Goal: Task Accomplishment & Management: Complete application form

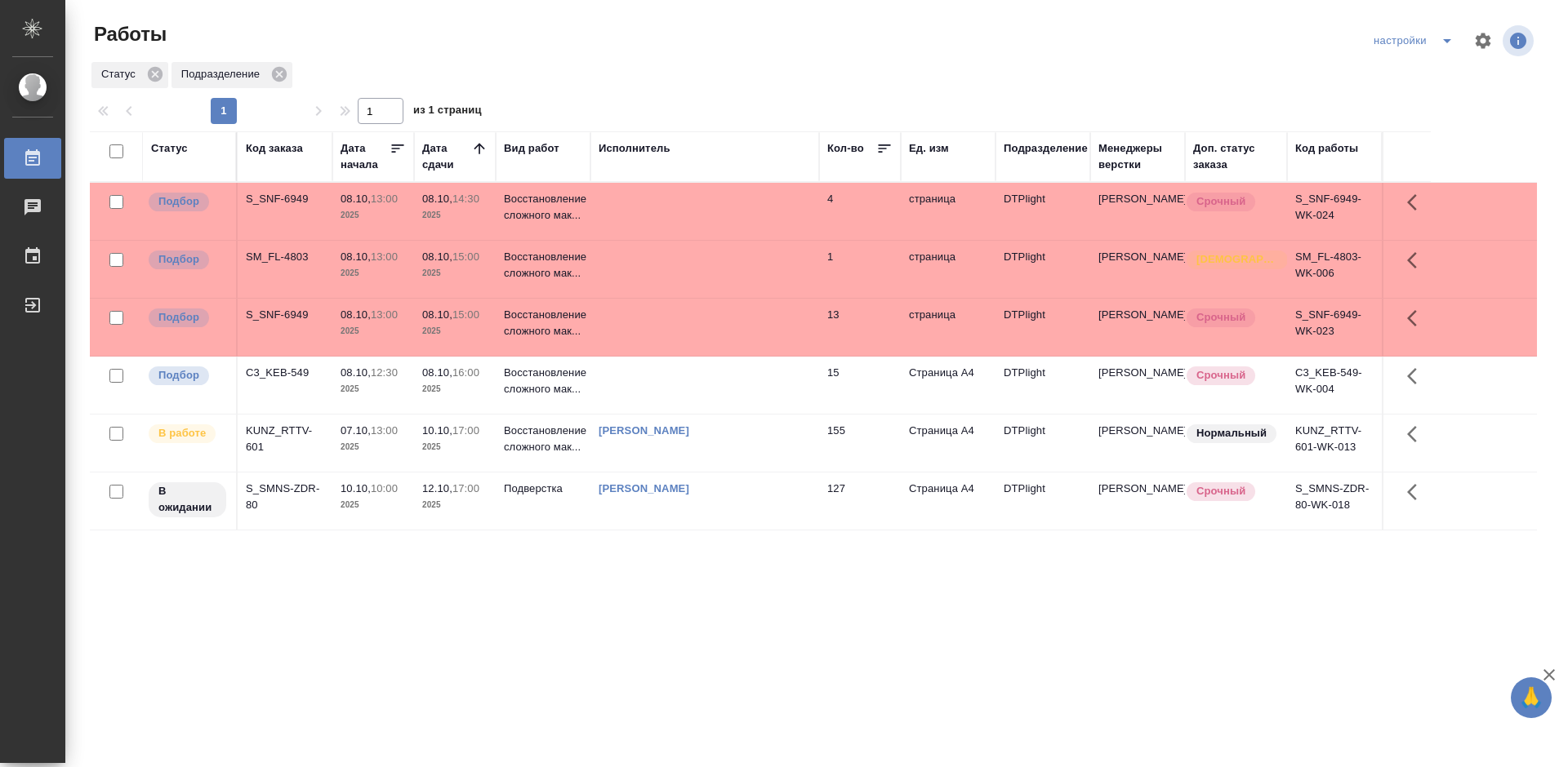
click at [611, 591] on div "Статус Код заказа Дата начала Дата сдачи Вид работ Исполнитель Кол-во Ед. изм П…" at bounding box center [812, 425] width 1447 height 588
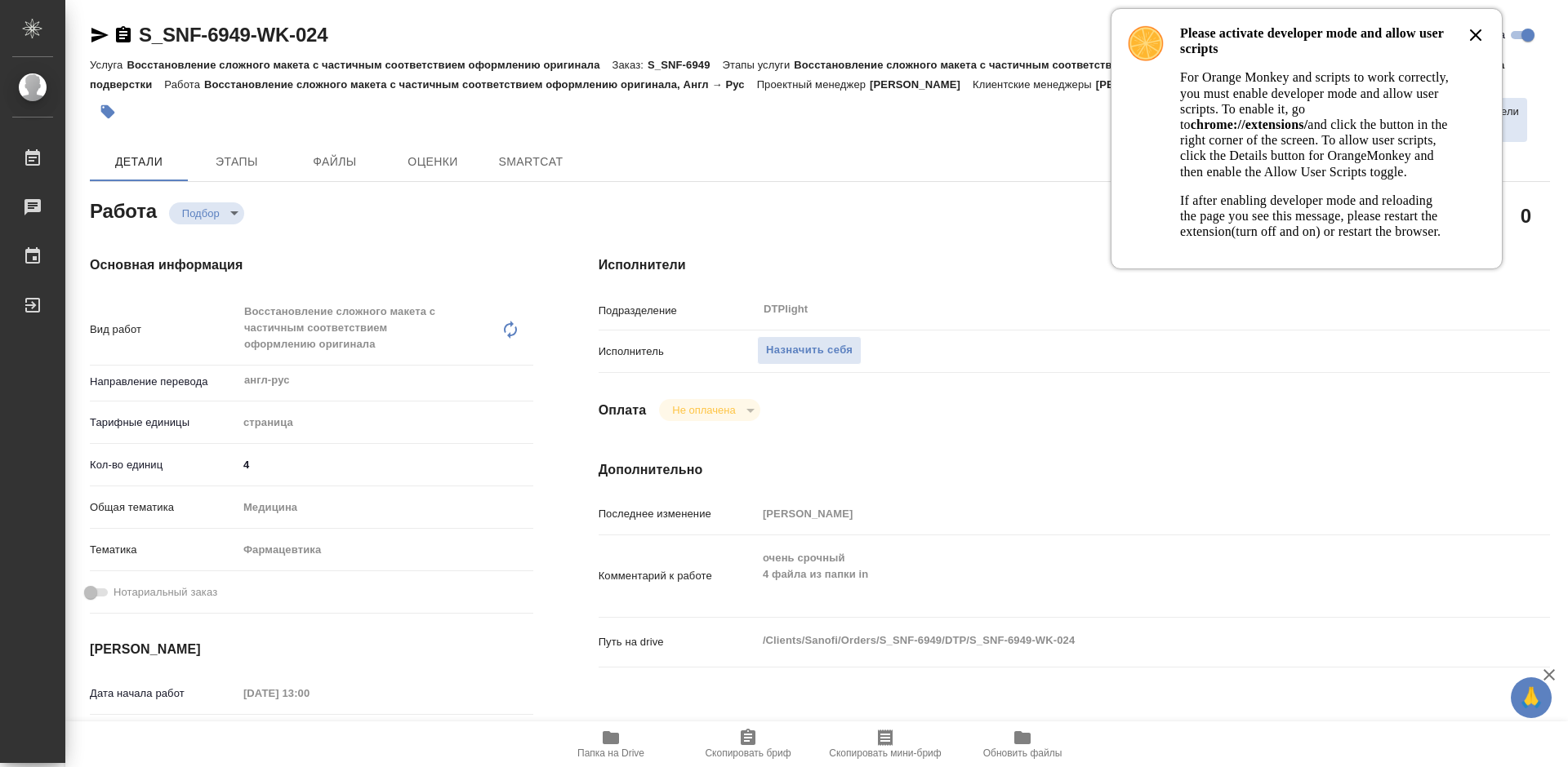
type textarea "x"
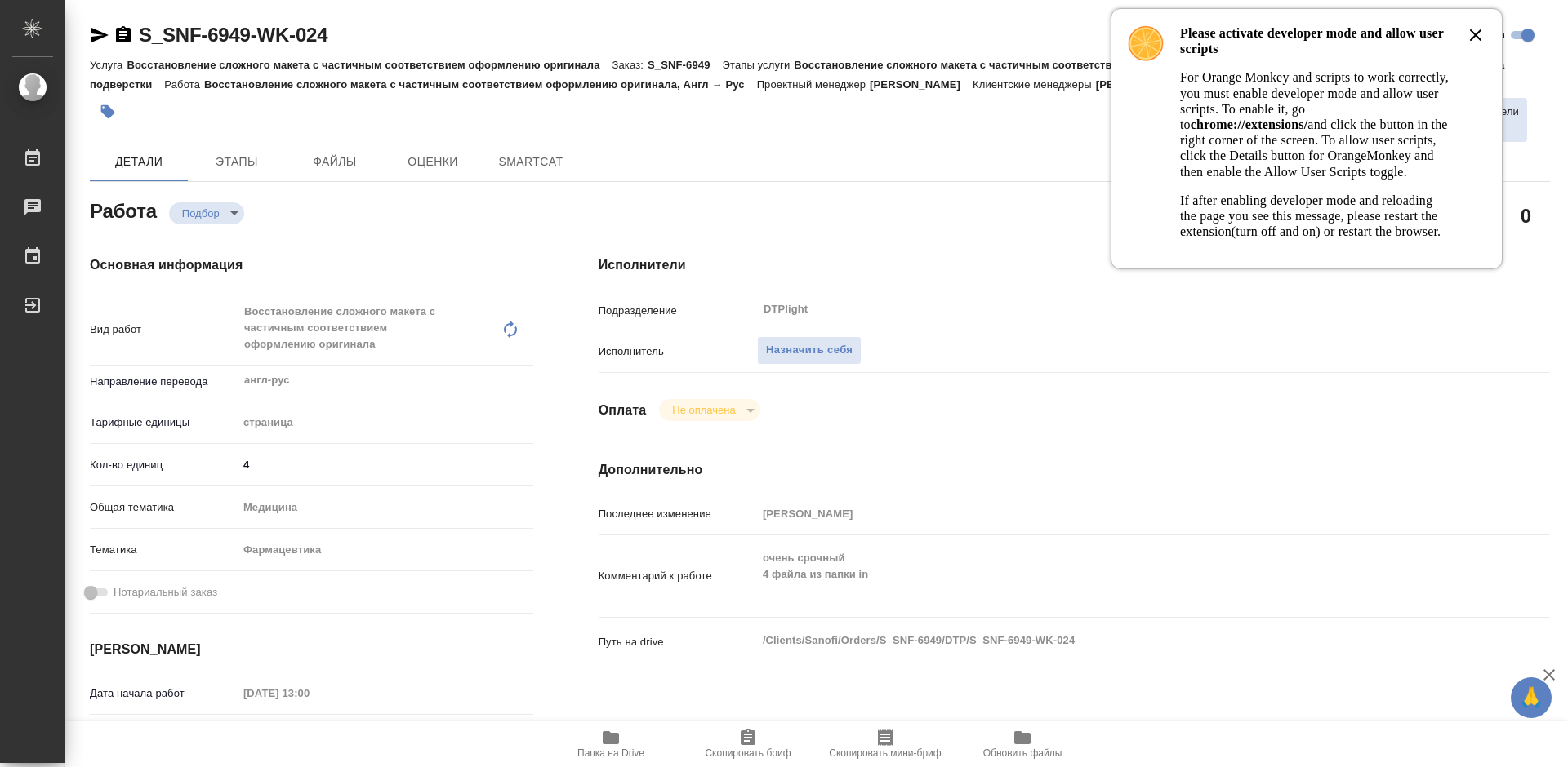
type textarea "x"
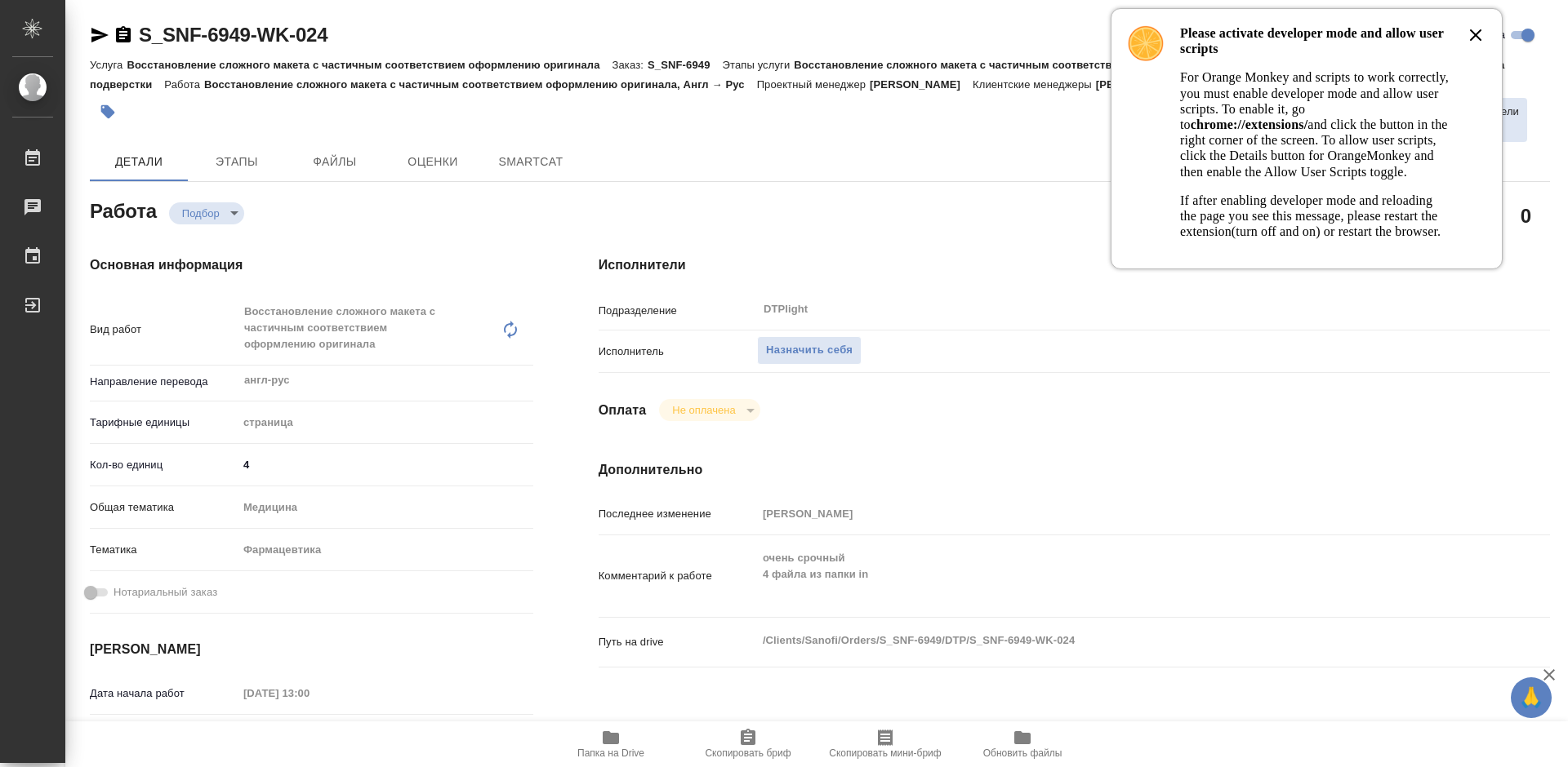
type textarea "x"
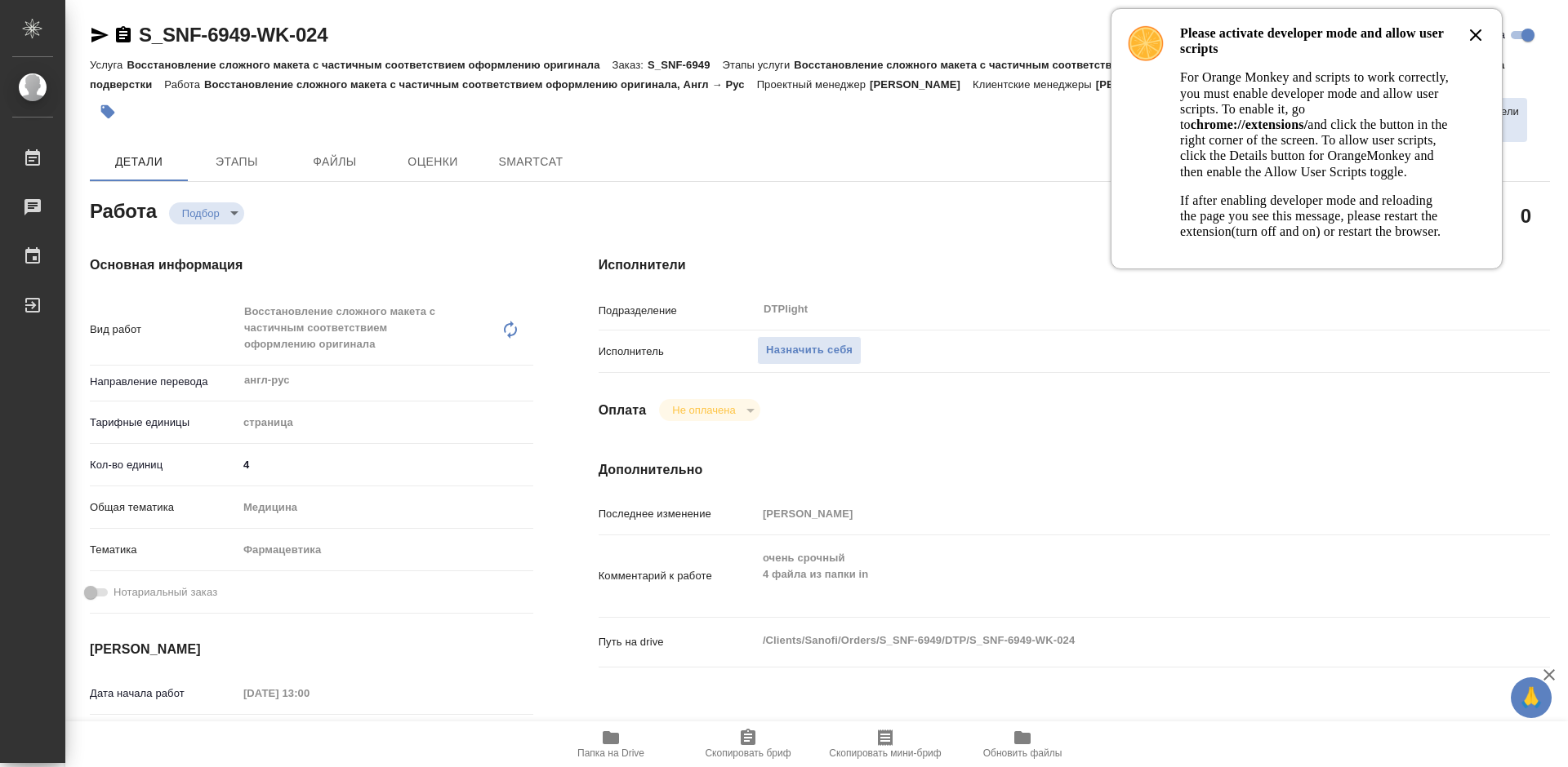
type textarea "x"
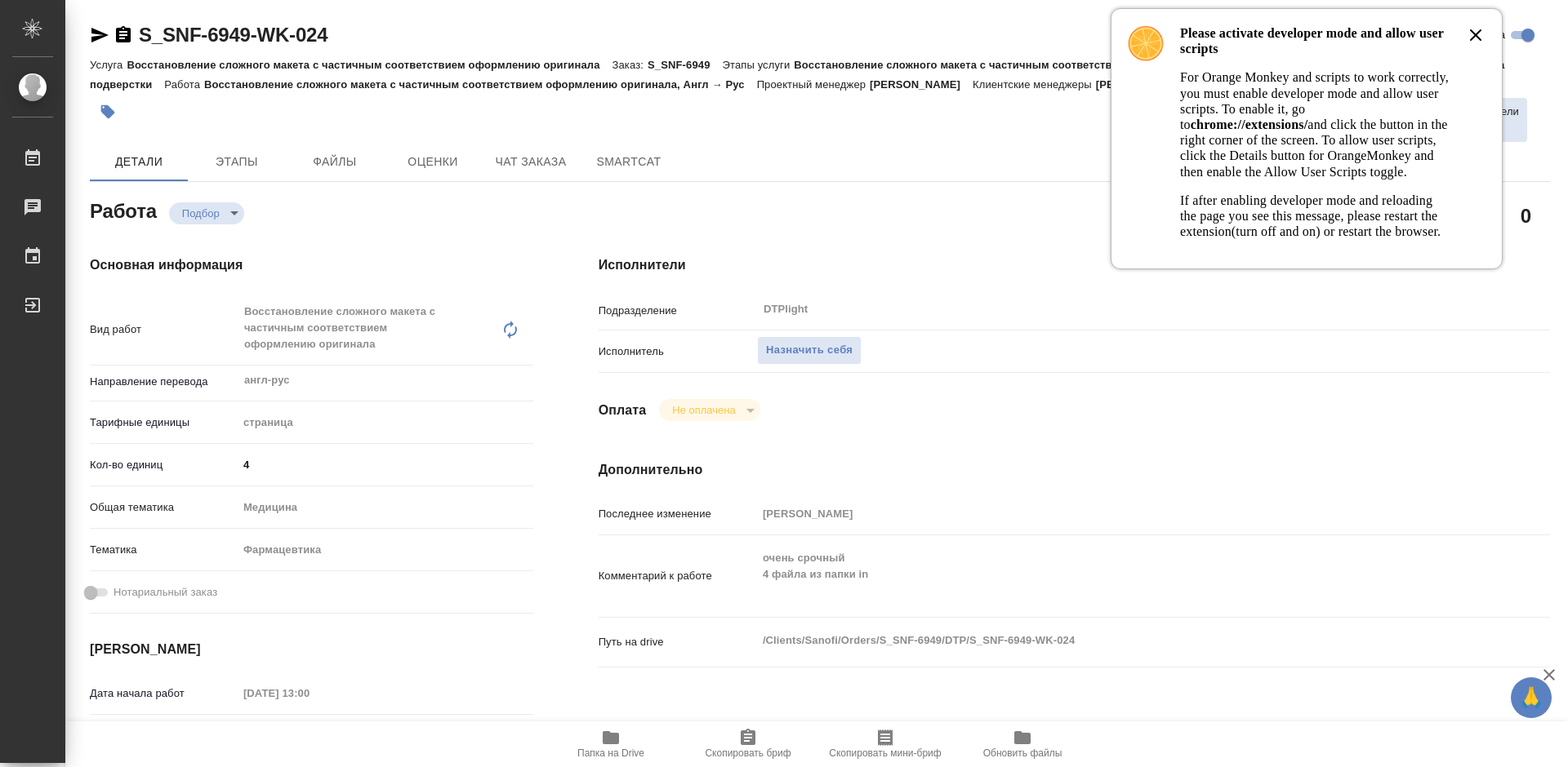
type textarea "x"
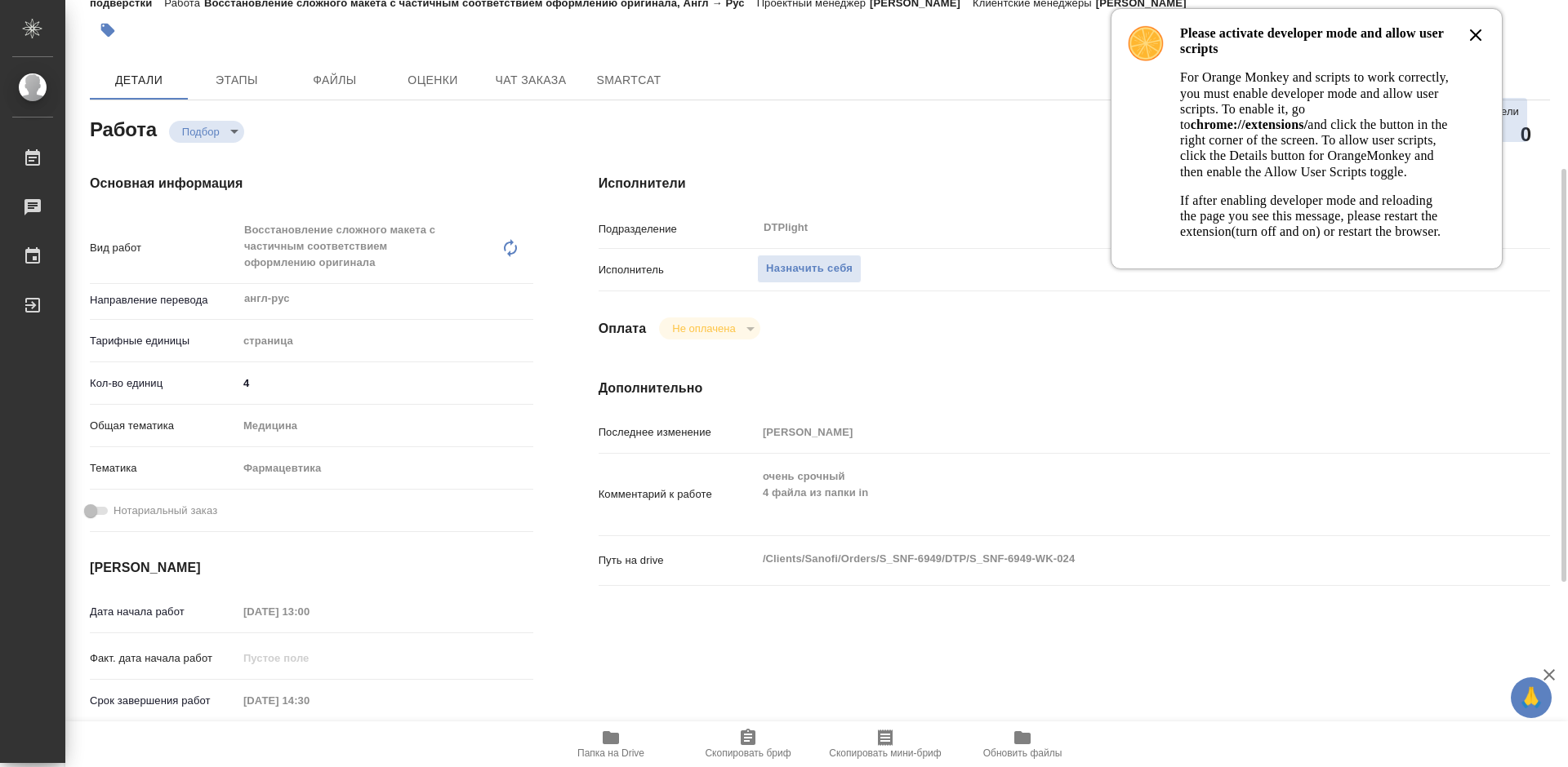
scroll to position [163, 0]
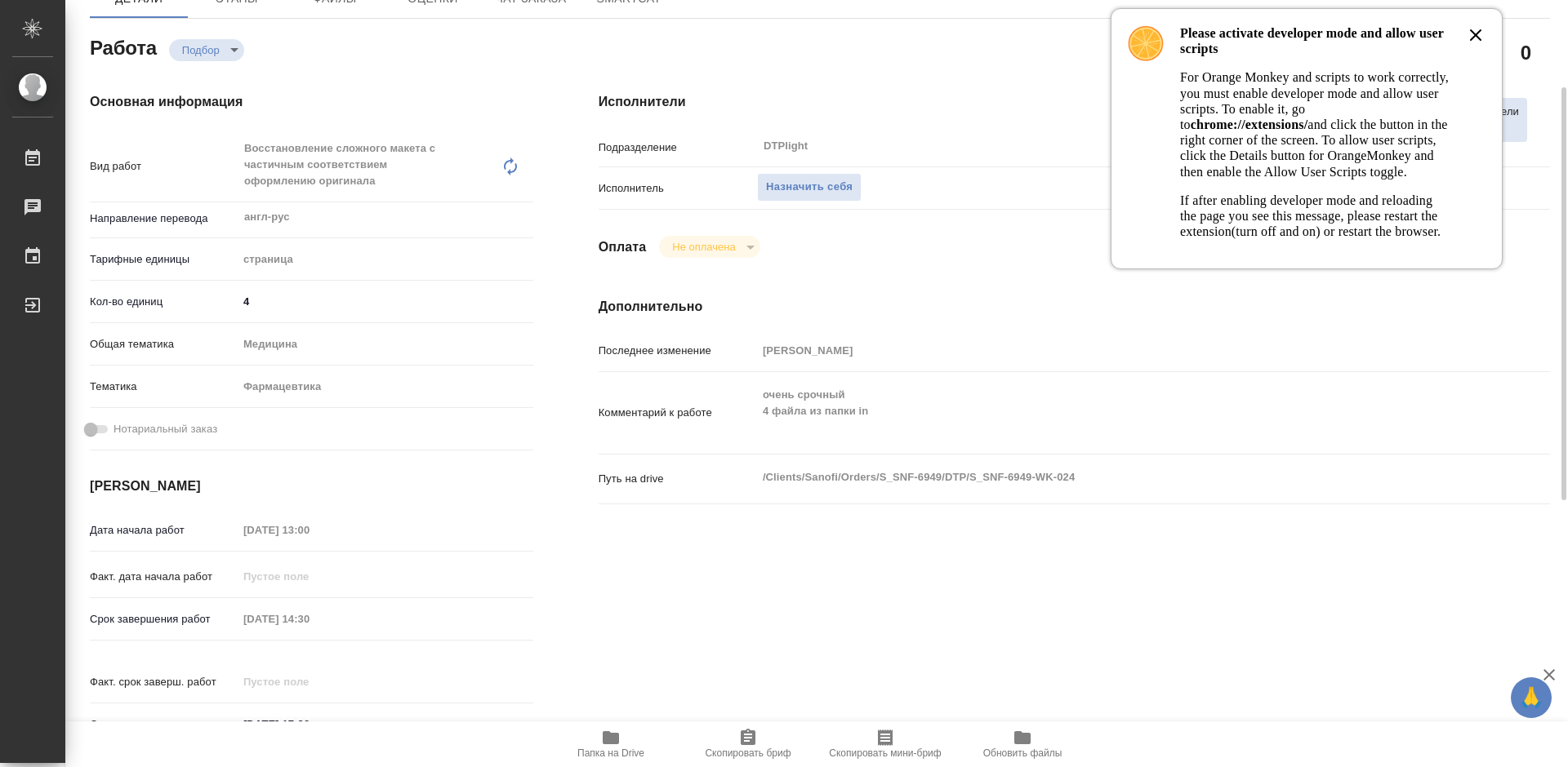
type textarea "x"
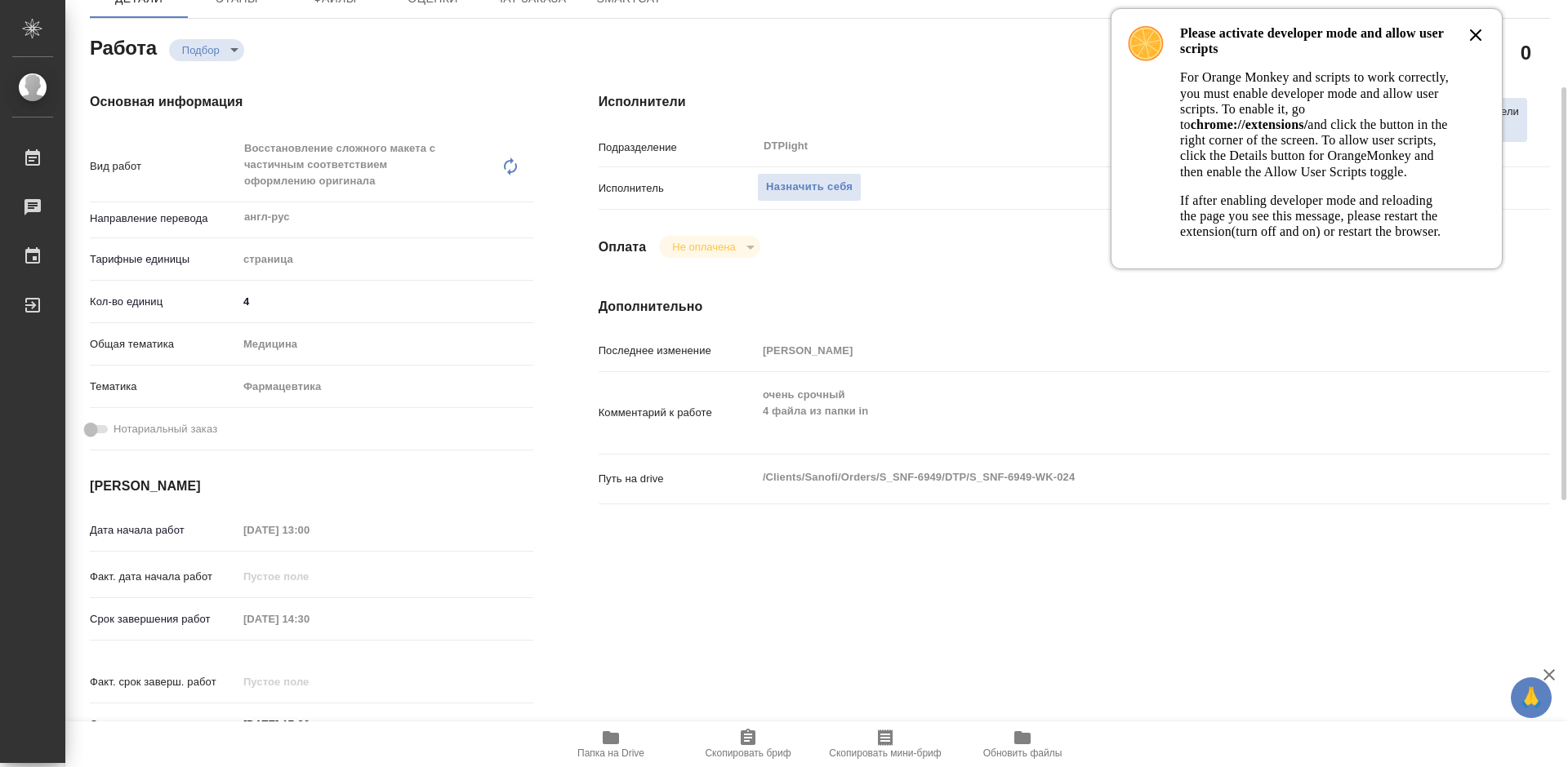
type textarea "x"
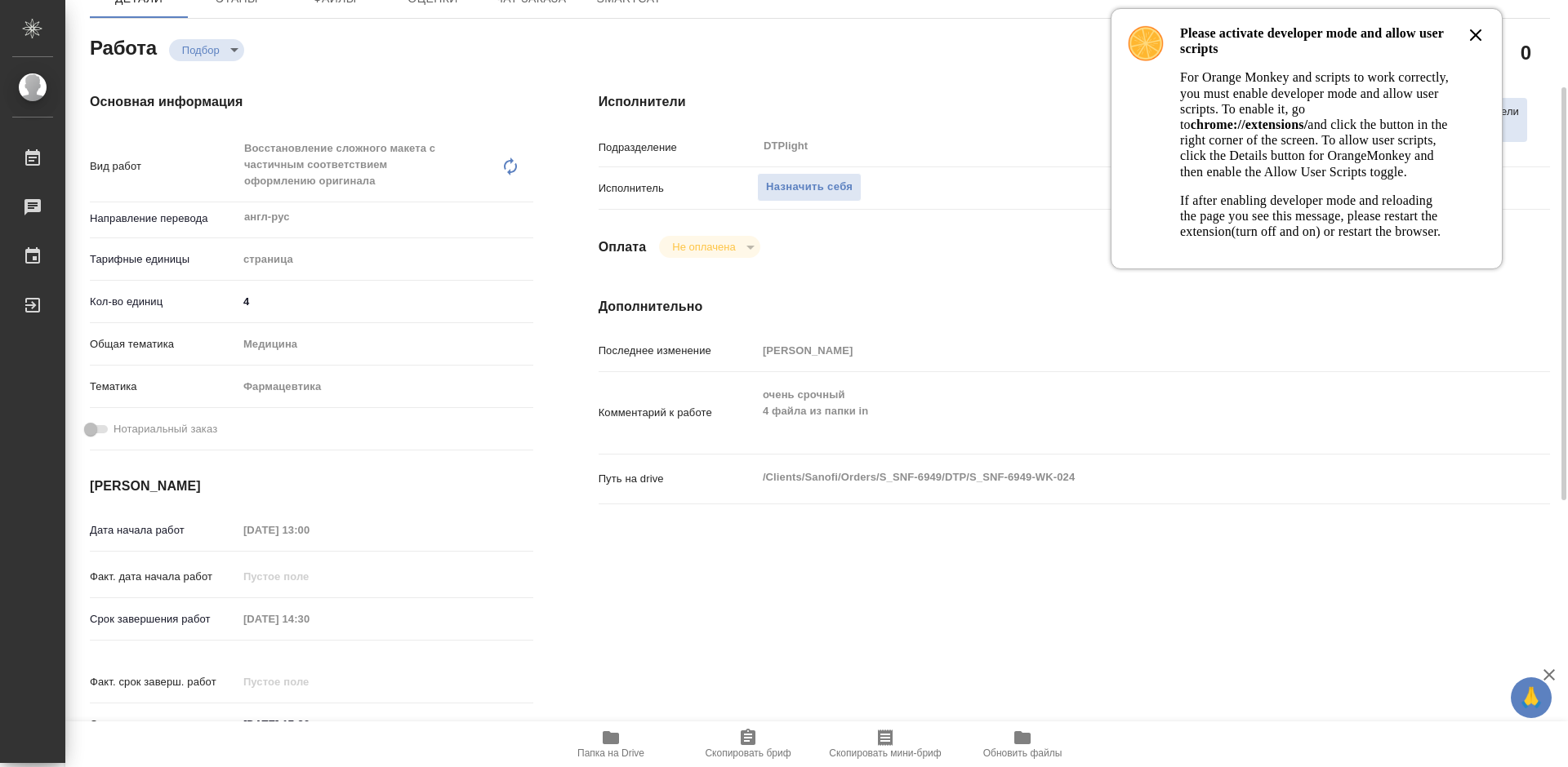
click at [606, 755] on span "Папка на Drive" at bounding box center [611, 753] width 67 height 12
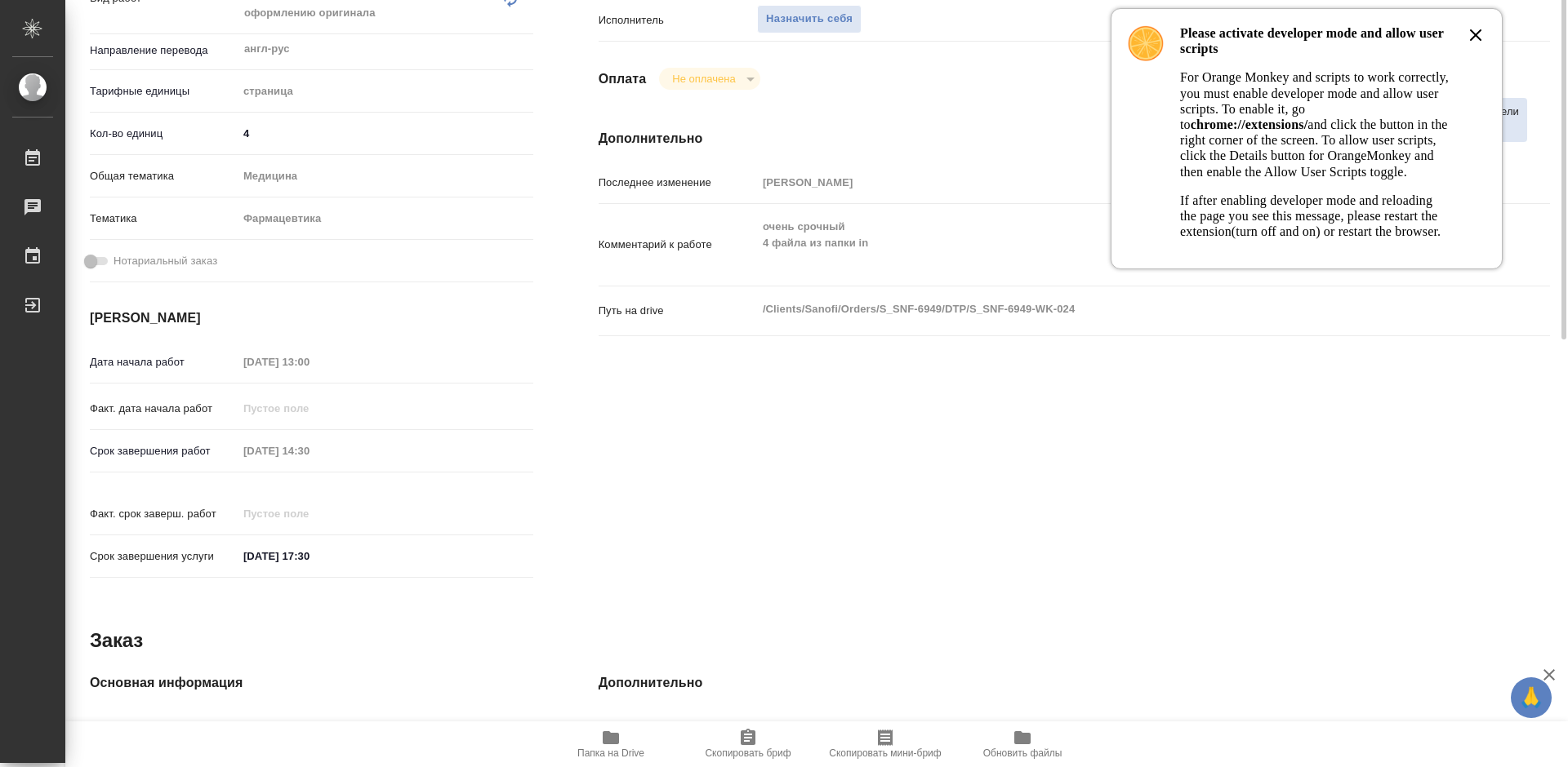
scroll to position [0, 0]
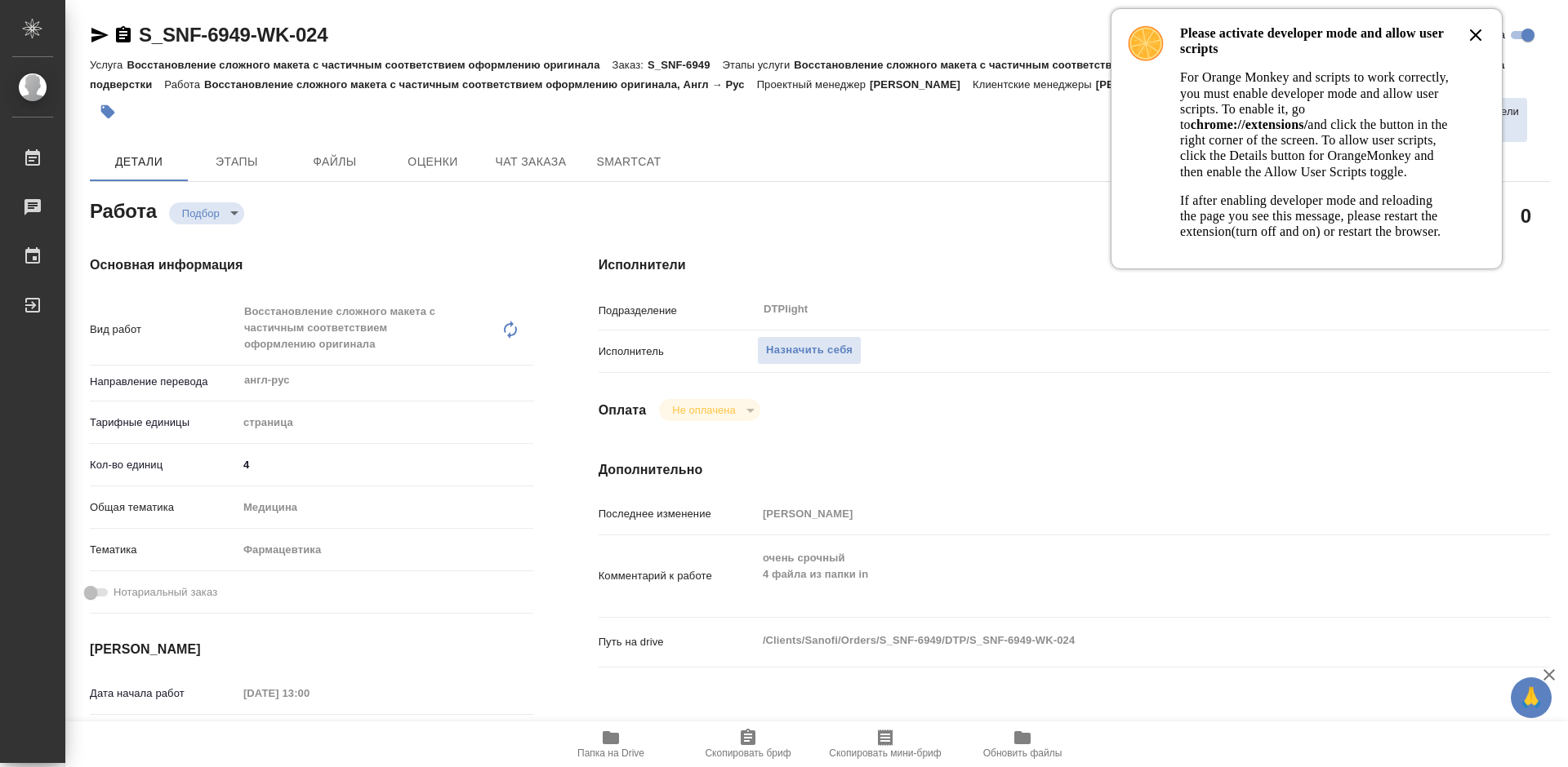
click at [1484, 37] on icon at bounding box center [1475, 35] width 19 height 19
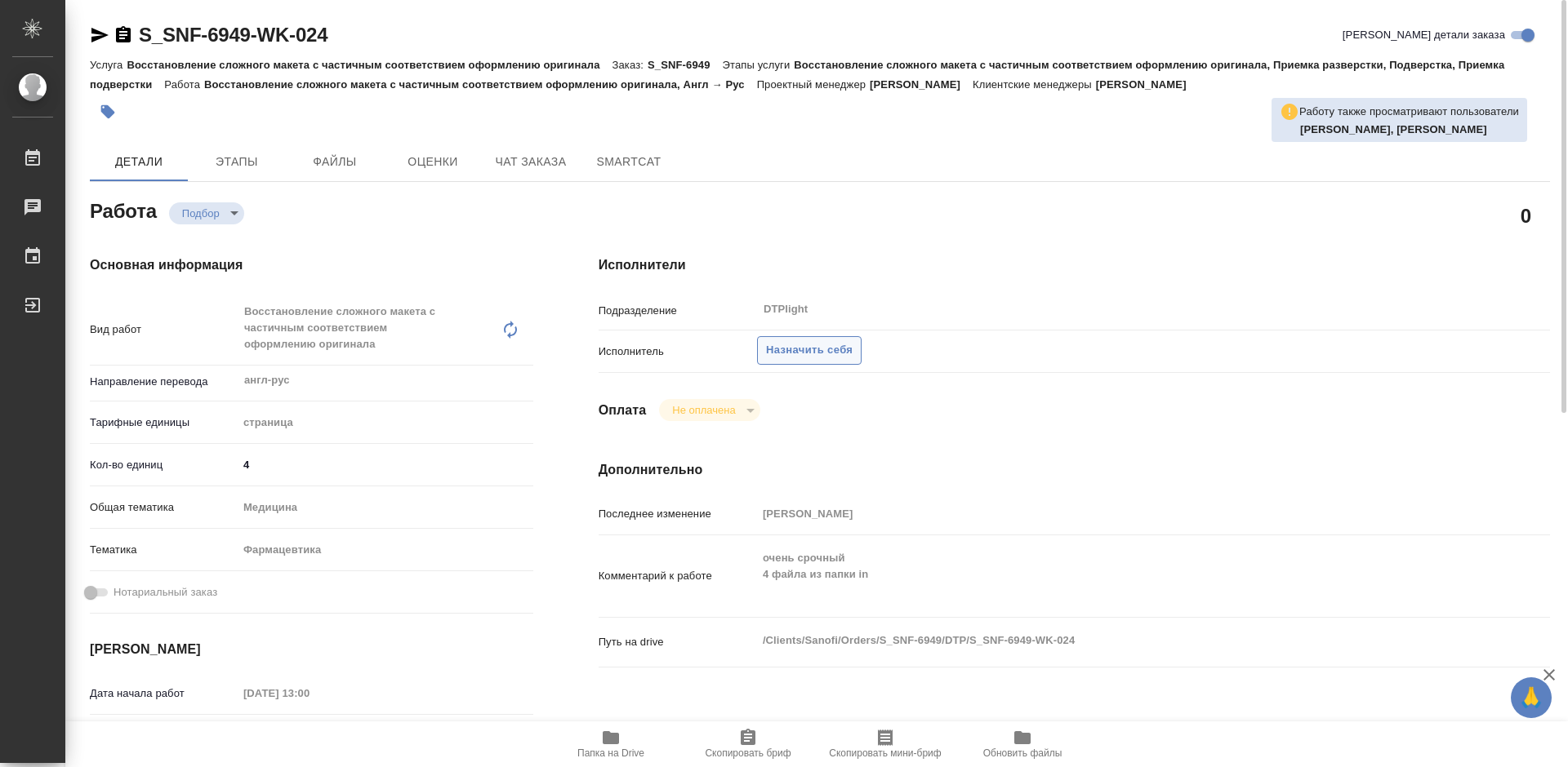
drag, startPoint x: 806, startPoint y: 346, endPoint x: 827, endPoint y: 347, distance: 21.0
click at [806, 347] on span "Назначить себя" at bounding box center [810, 350] width 87 height 19
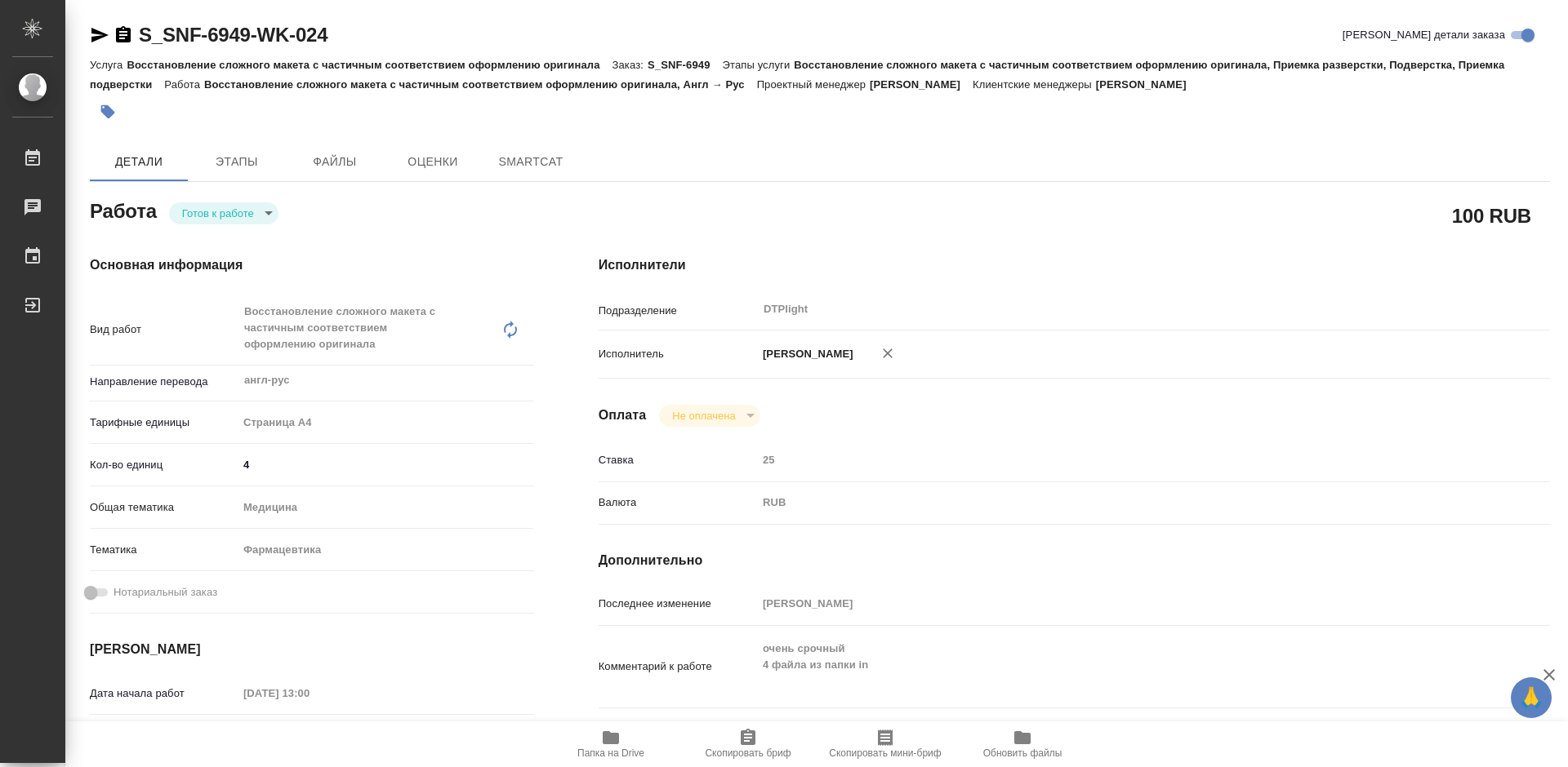
type textarea "x"
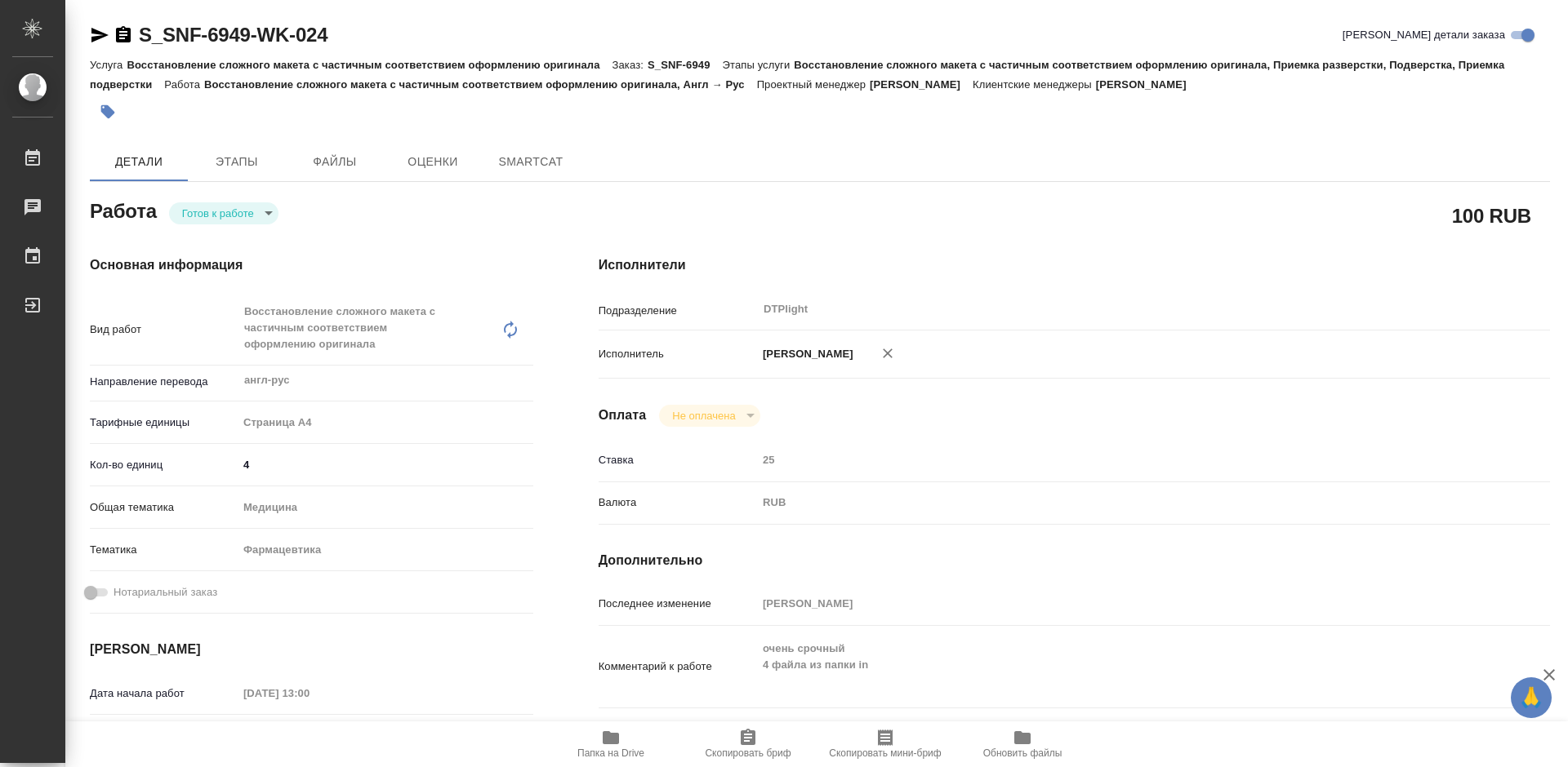
type textarea "x"
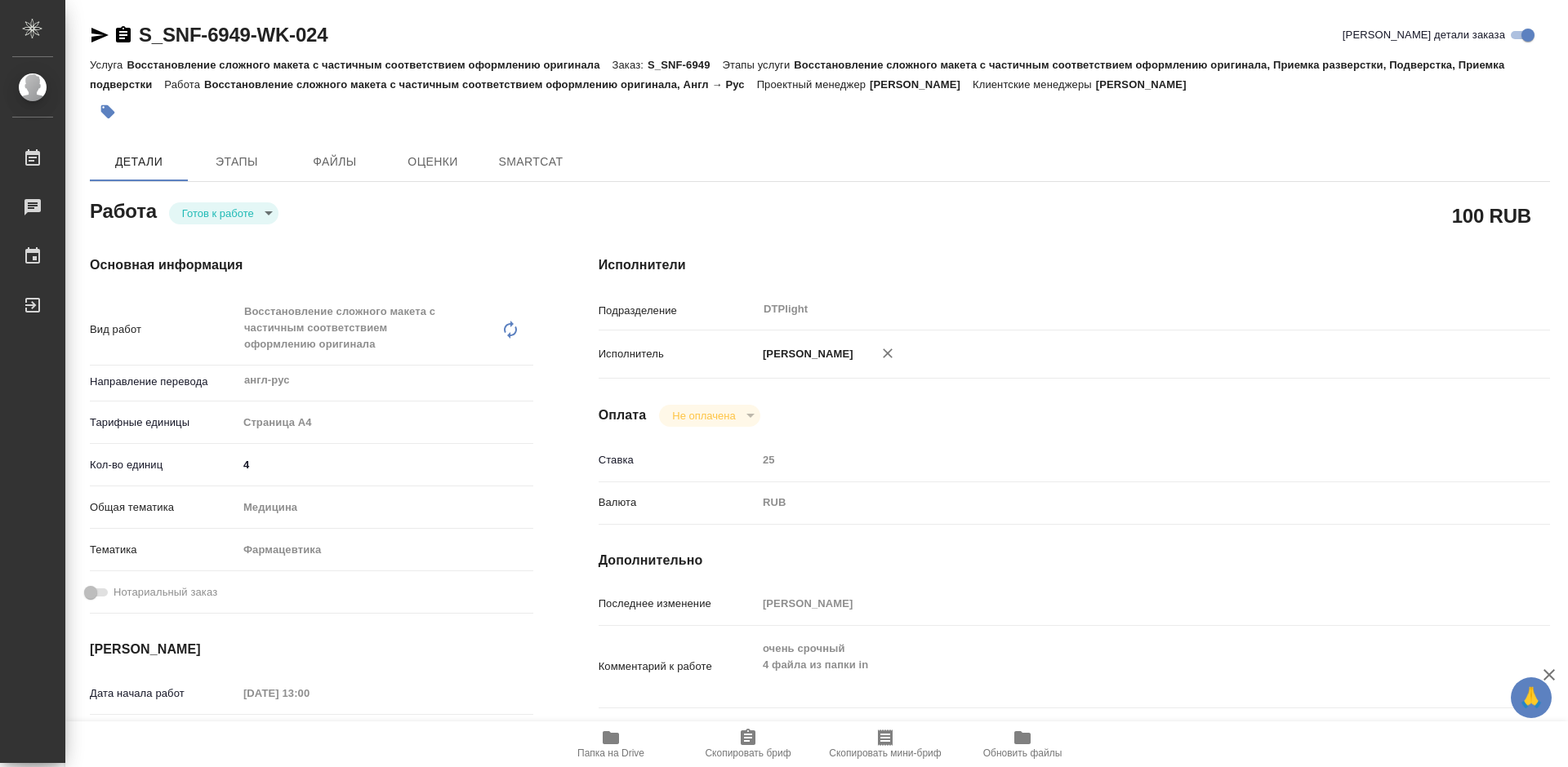
type textarea "x"
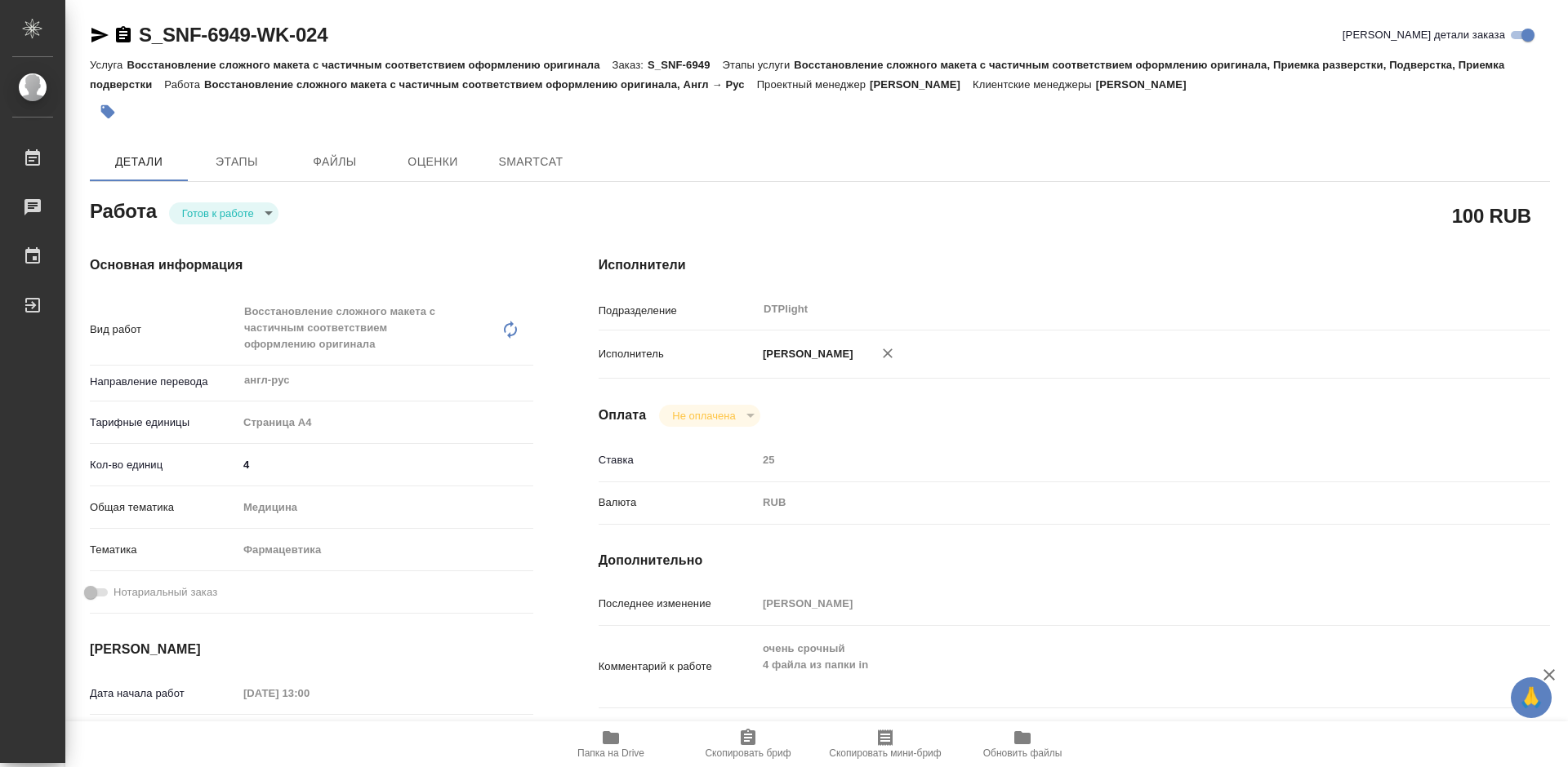
type textarea "x"
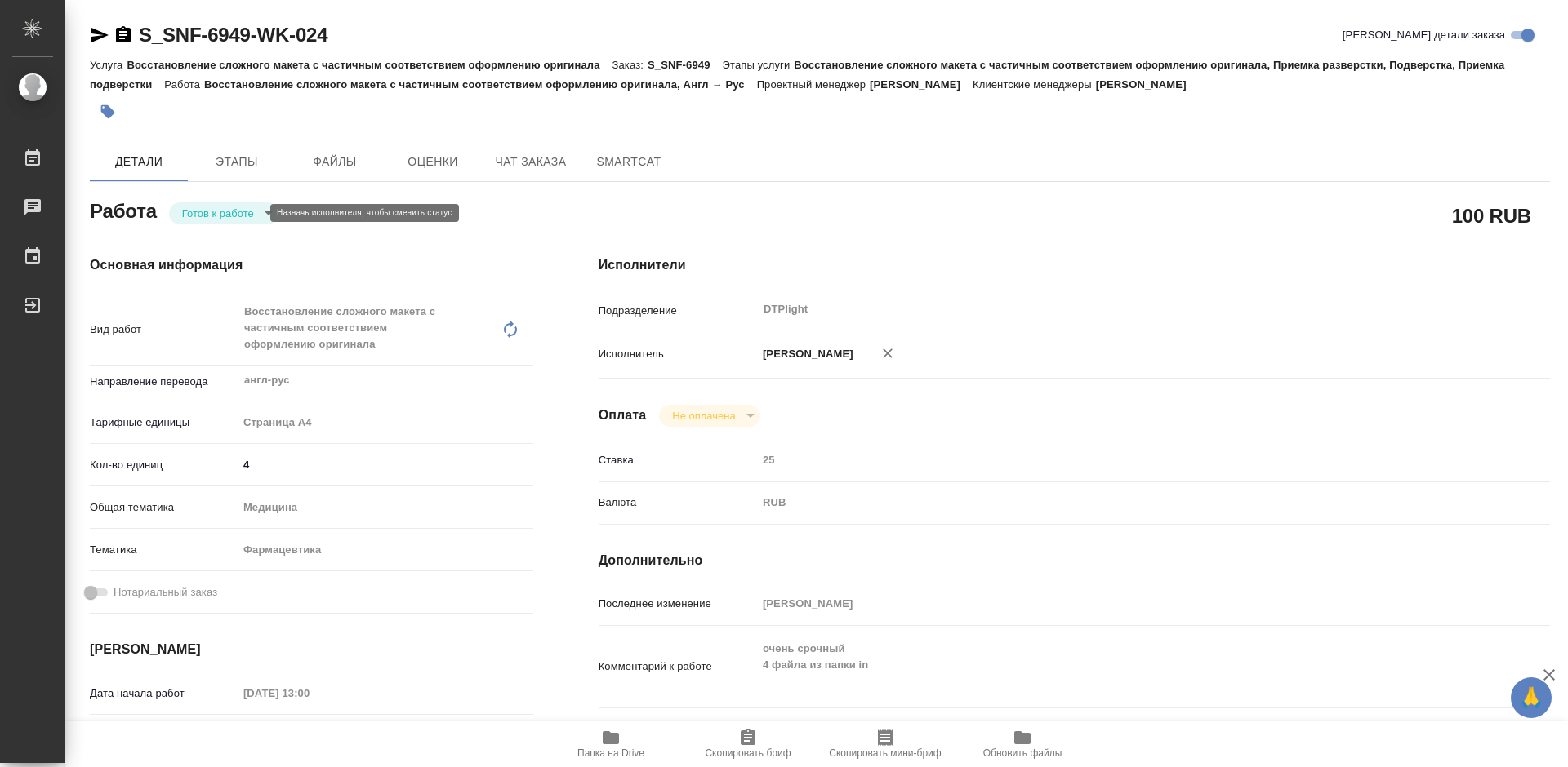
click at [231, 218] on body "🙏 .cls-1 fill:#fff; AWATERA Tretyakova Mariya Работы Чаты График Выйти S_SNF-69…" at bounding box center [784, 384] width 1568 height 767
click at [227, 213] on button "В работе" at bounding box center [209, 213] width 54 height 18
type textarea "x"
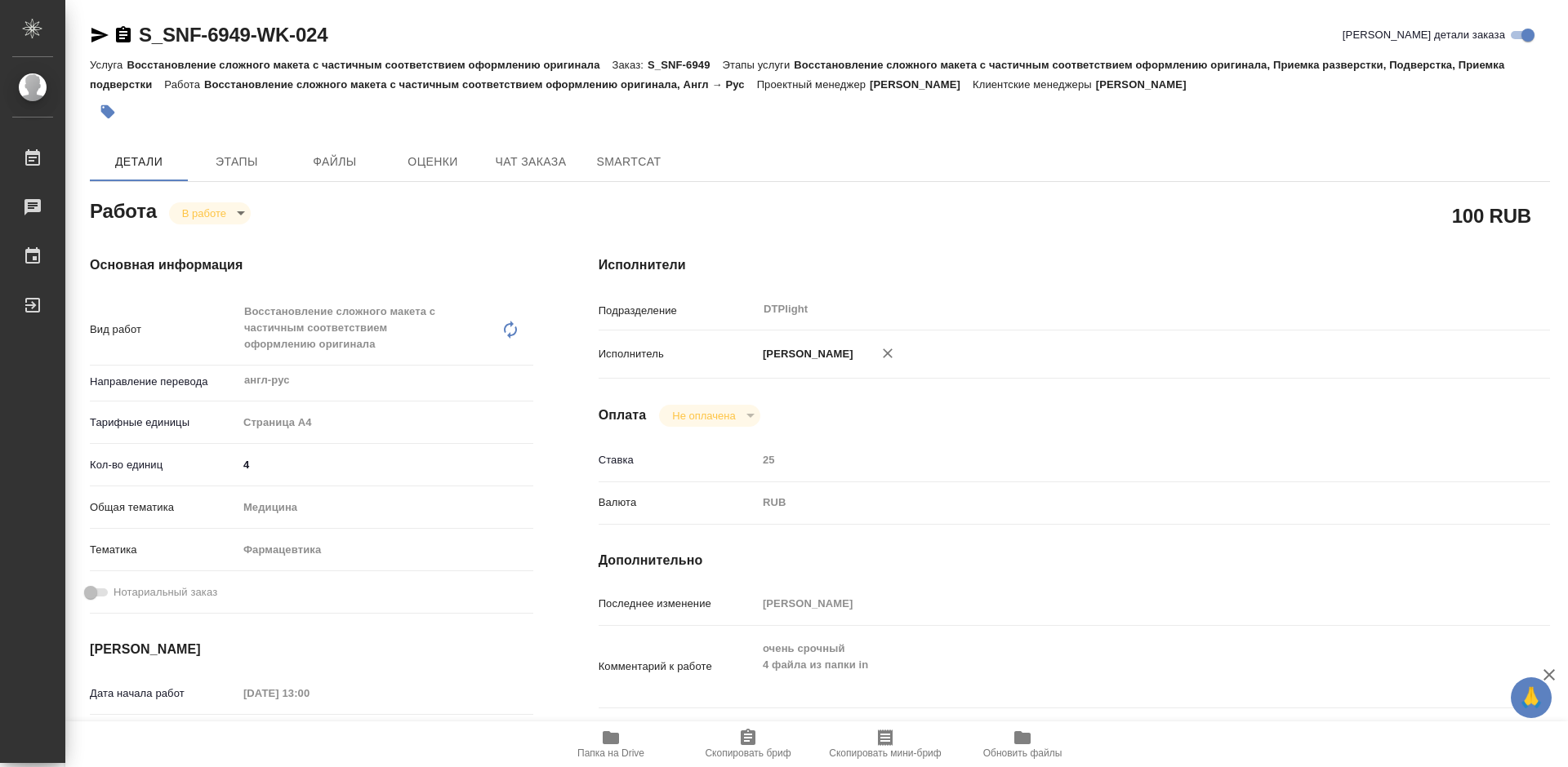
type textarea "x"
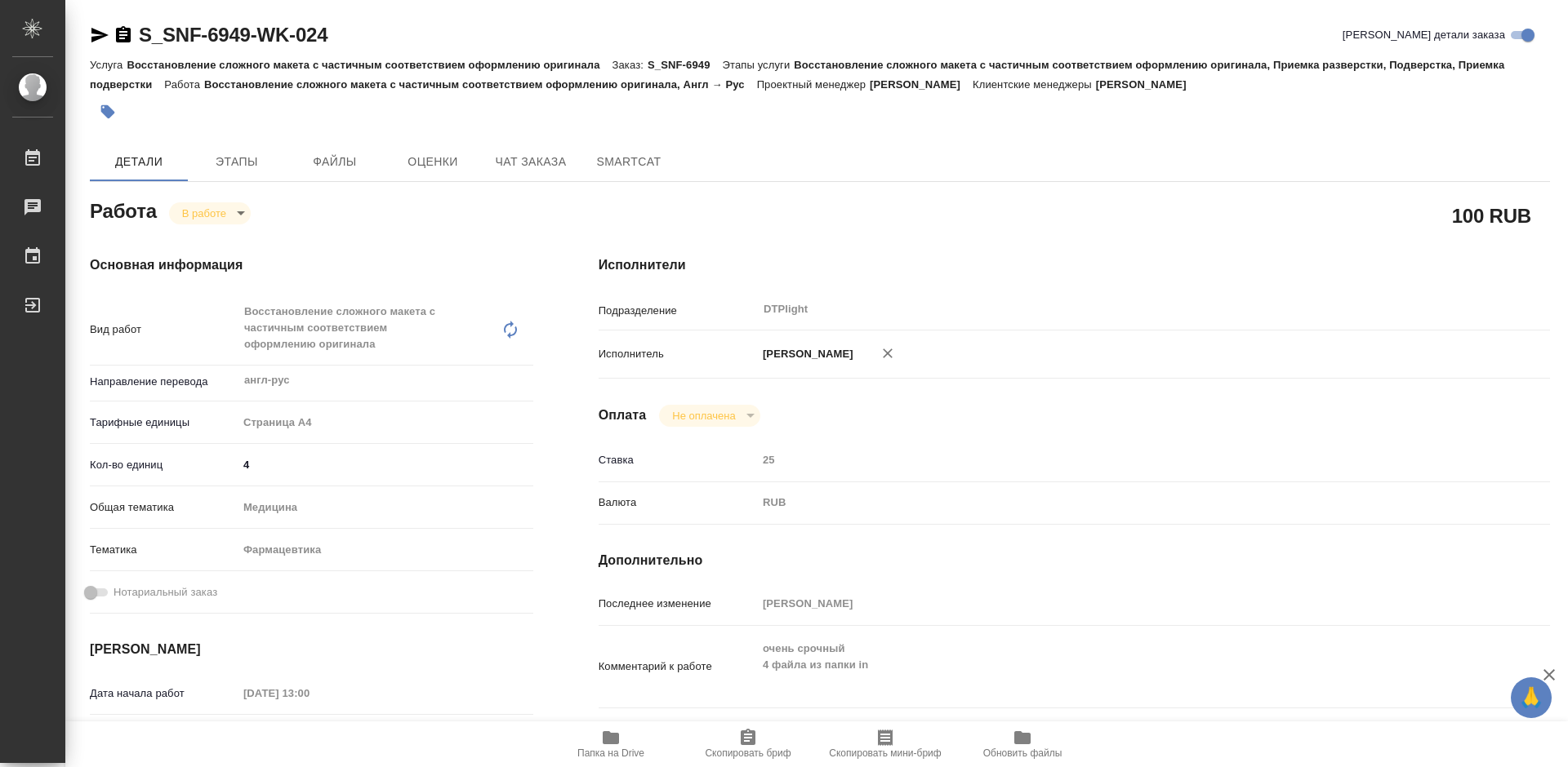
type textarea "x"
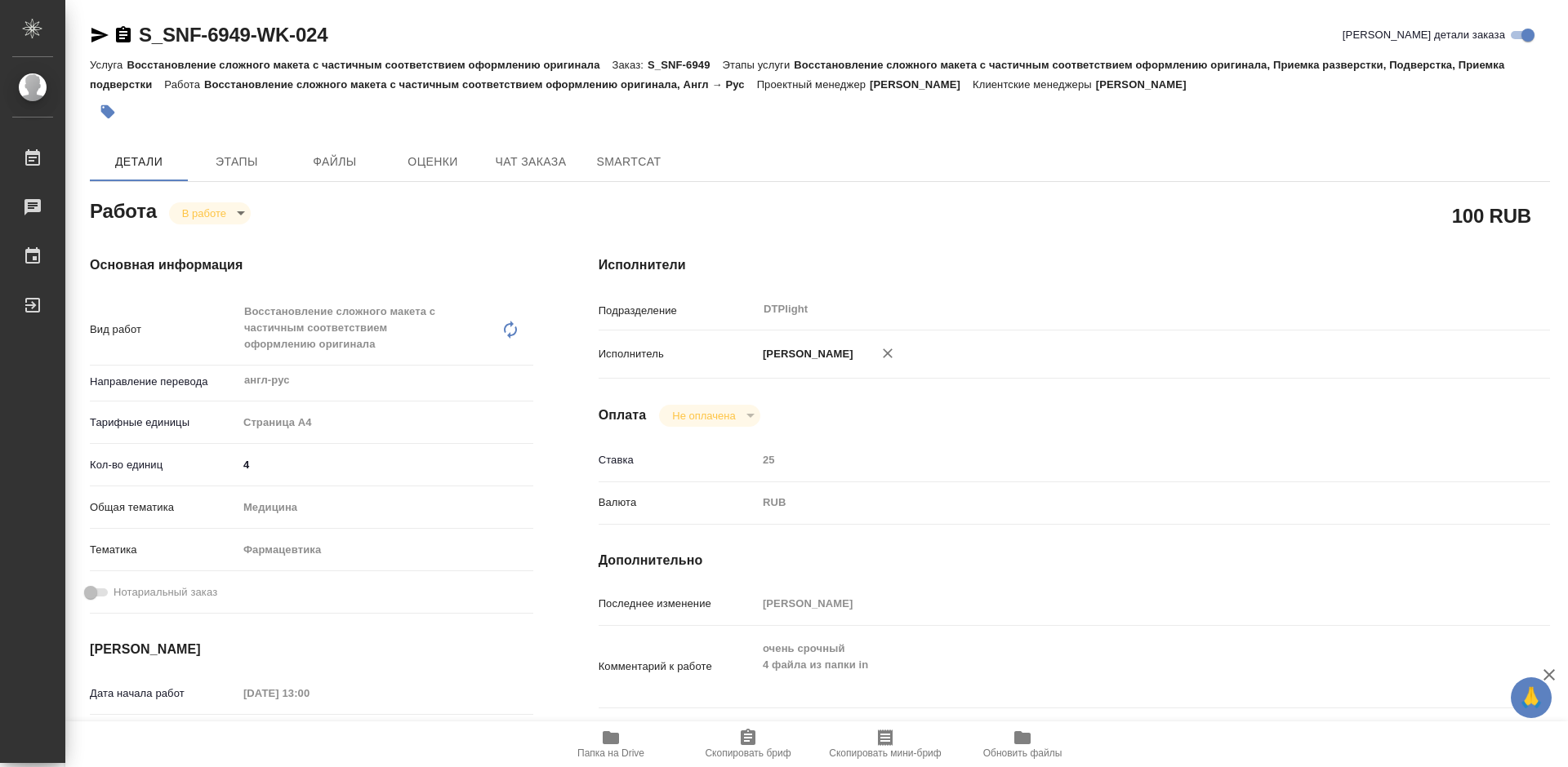
type textarea "x"
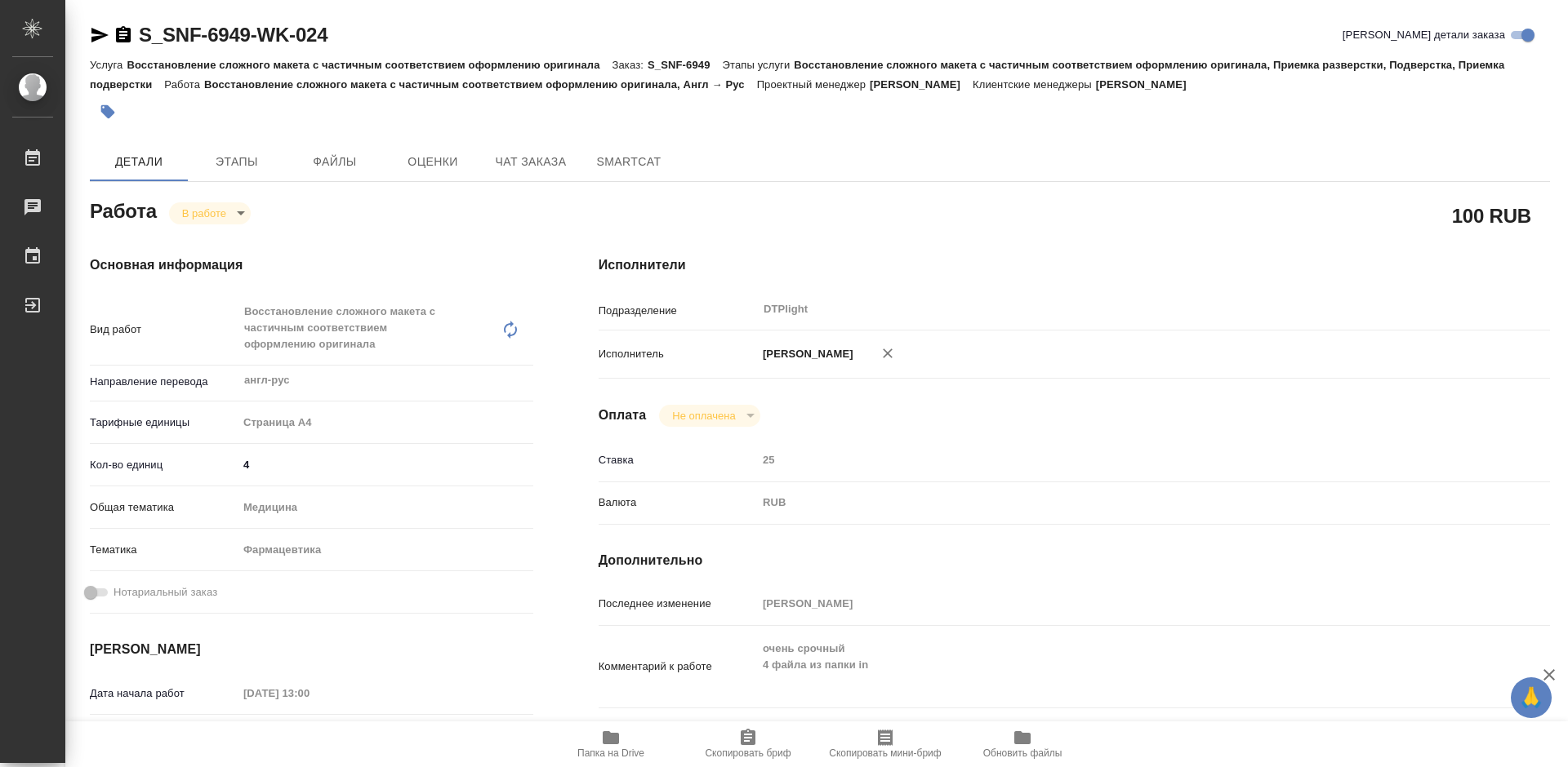
type textarea "x"
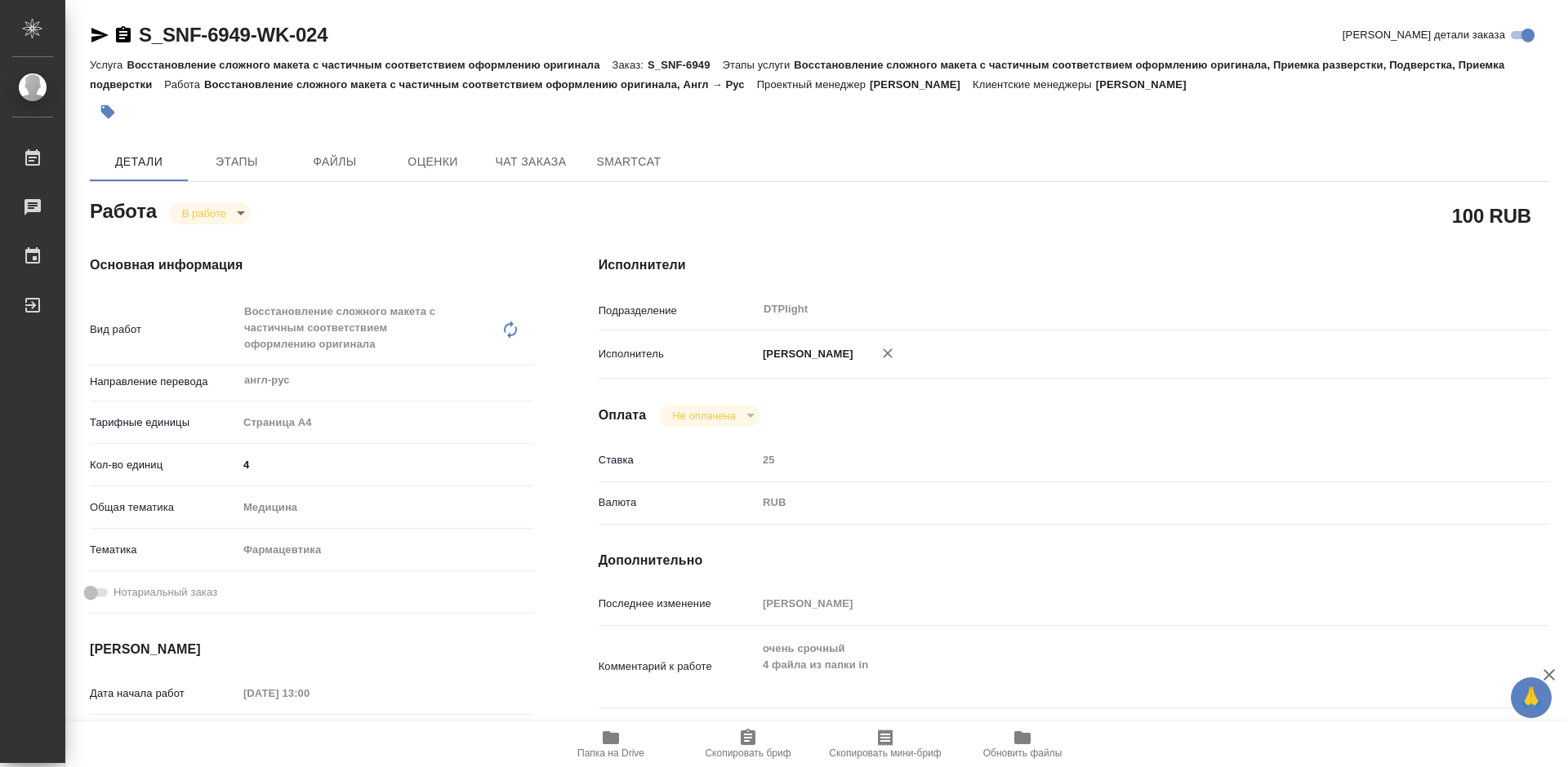
type textarea "x"
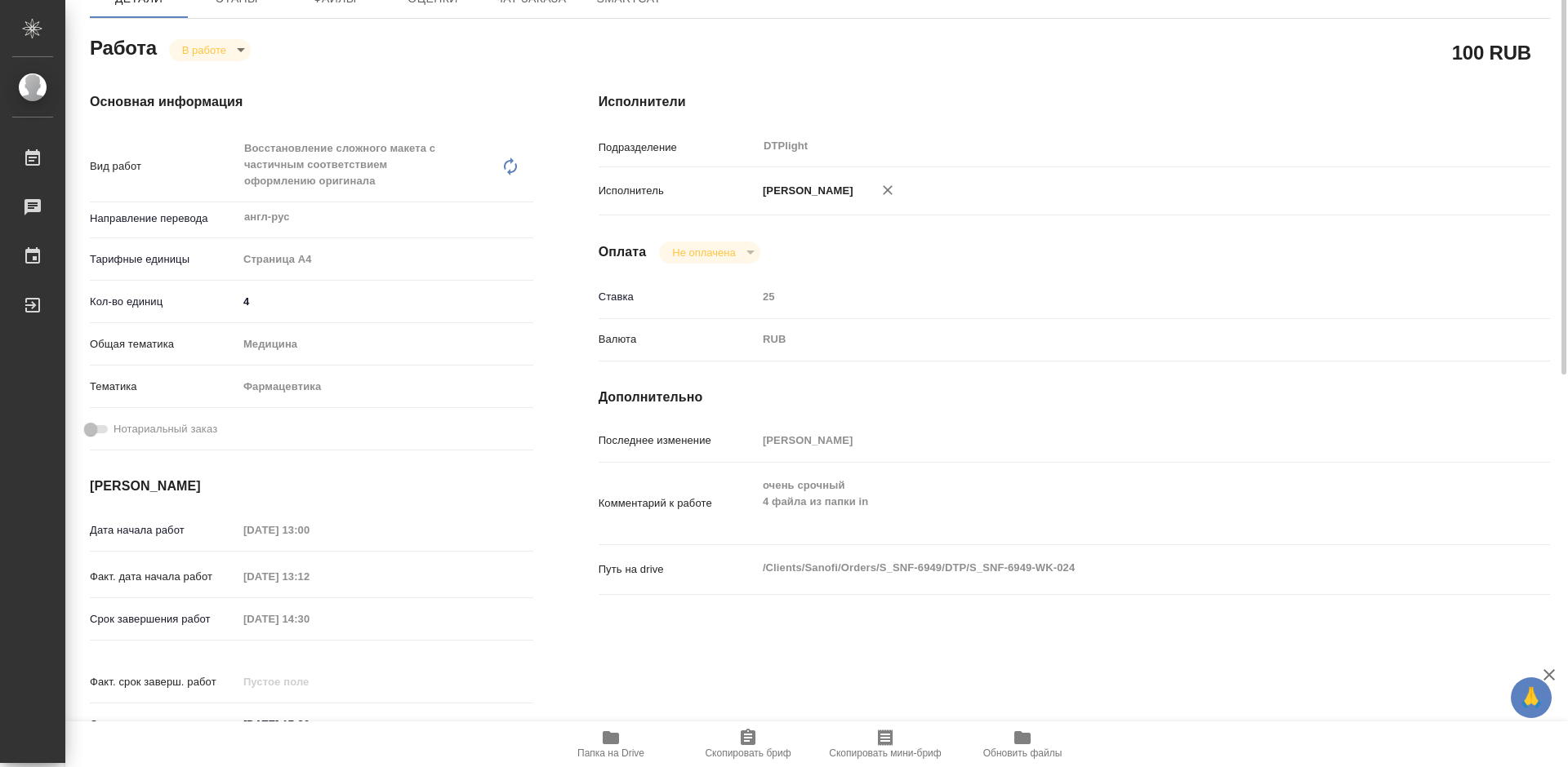
scroll to position [245, 0]
